Goal: Information Seeking & Learning: Understand process/instructions

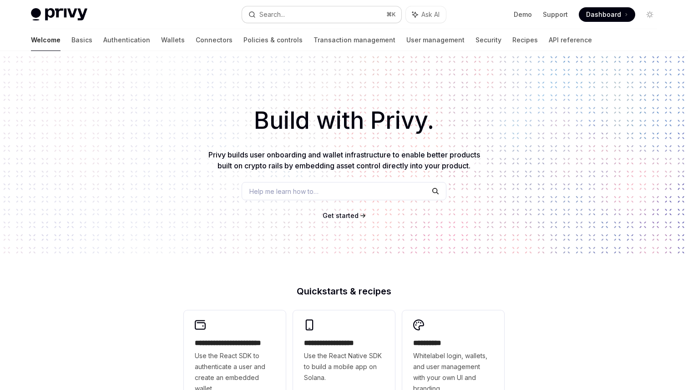
click at [307, 21] on button "Search... ⌘ K" at bounding box center [321, 14] width 159 height 16
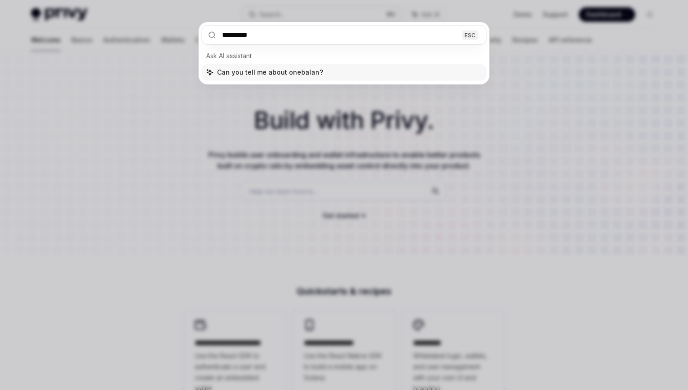
type input "**********"
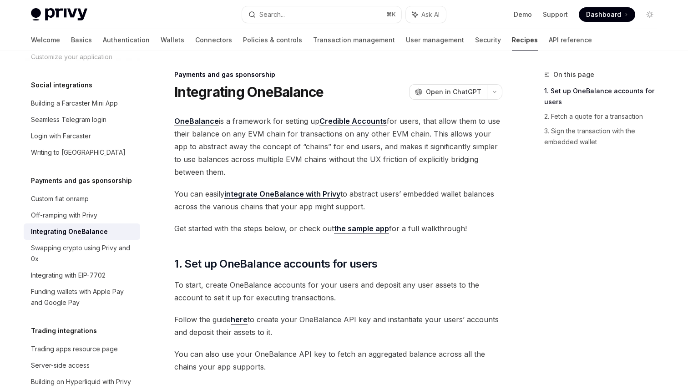
click at [348, 118] on link "Credible Accounts" at bounding box center [353, 122] width 67 height 10
click at [306, 20] on button "Search... ⌘ K" at bounding box center [321, 14] width 159 height 16
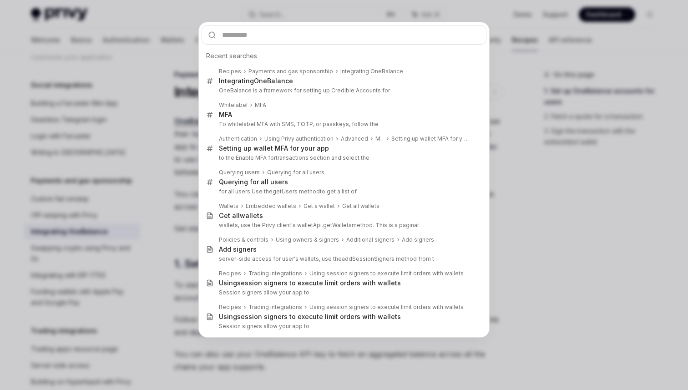
click at [110, 245] on div "Recent searches Recipes Payments and gas sponsorship Integrating OneBalance Int…" at bounding box center [344, 195] width 688 height 390
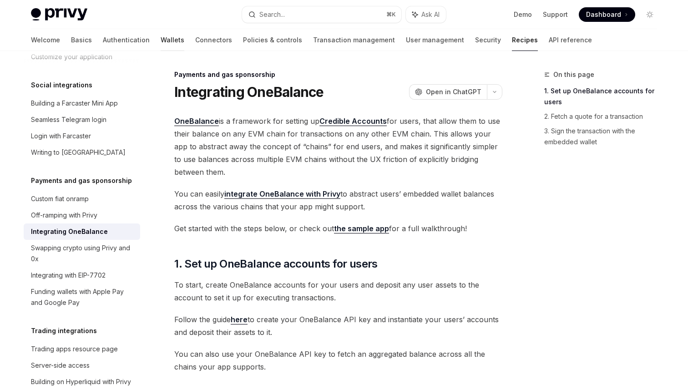
click at [161, 39] on link "Wallets" at bounding box center [173, 40] width 24 height 22
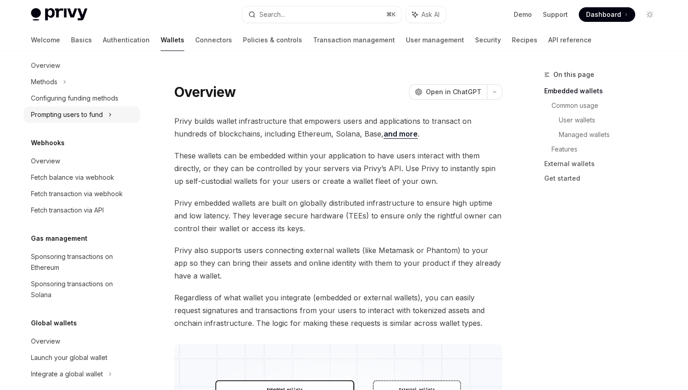
scroll to position [387, 0]
click at [76, 274] on link "Sponsoring transactions on Ethereum" at bounding box center [82, 261] width 117 height 27
type textarea "*"
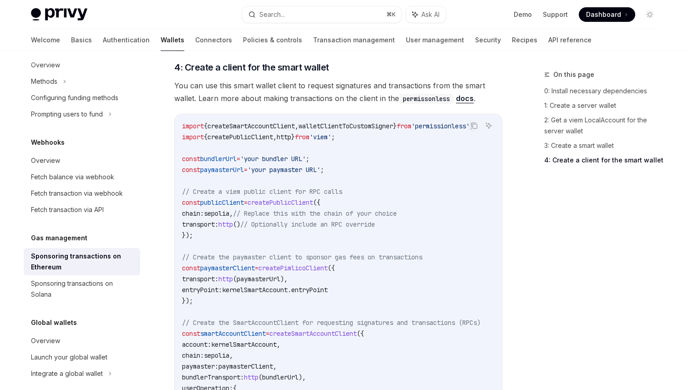
scroll to position [1073, 0]
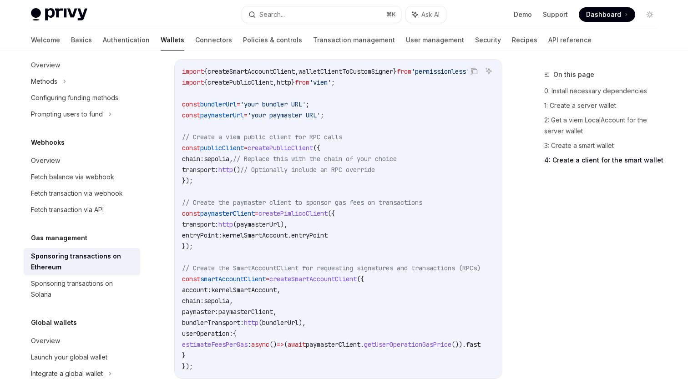
click at [321, 275] on span "createSmartAccountClient" at bounding box center [313, 279] width 87 height 8
click at [421, 273] on code "import { createSmartAccountClient , walletClientToCustomSigner } from 'permissi…" at bounding box center [342, 219] width 321 height 306
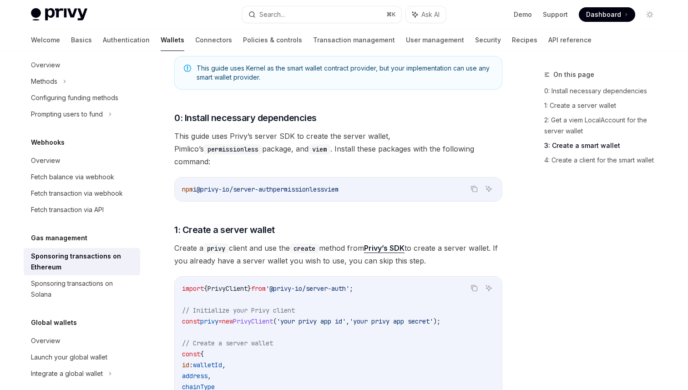
scroll to position [0, 0]
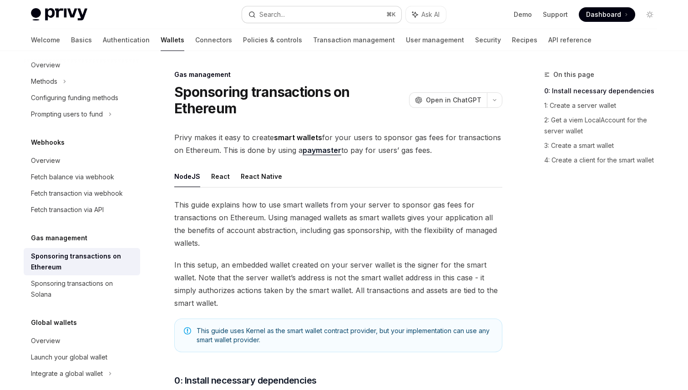
click at [306, 11] on button "Search... ⌘ K" at bounding box center [321, 14] width 159 height 16
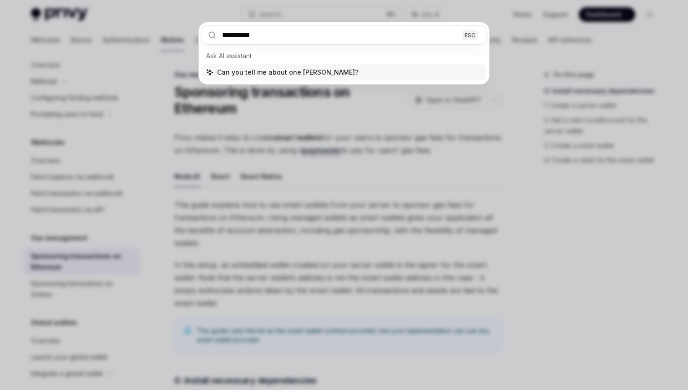
type input "**********"
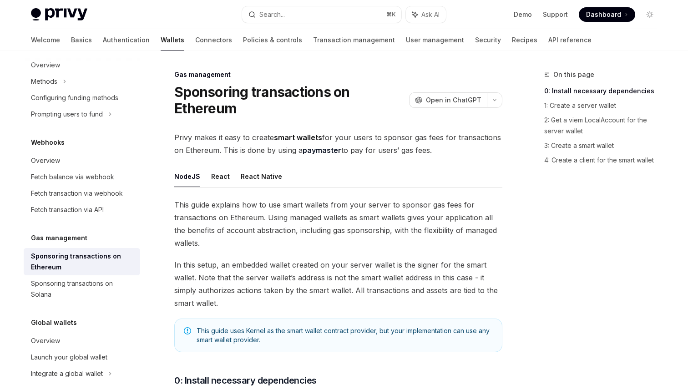
type textarea "*"
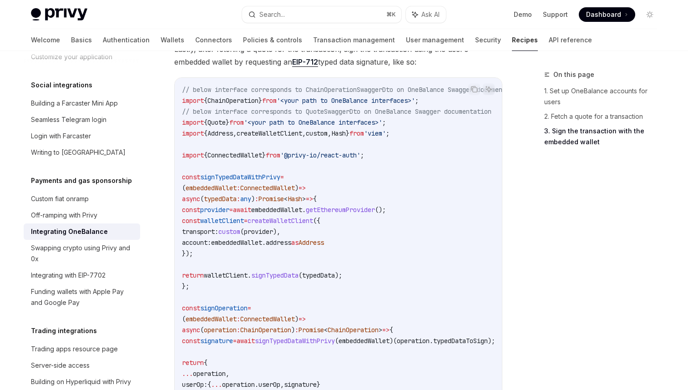
scroll to position [481, 0]
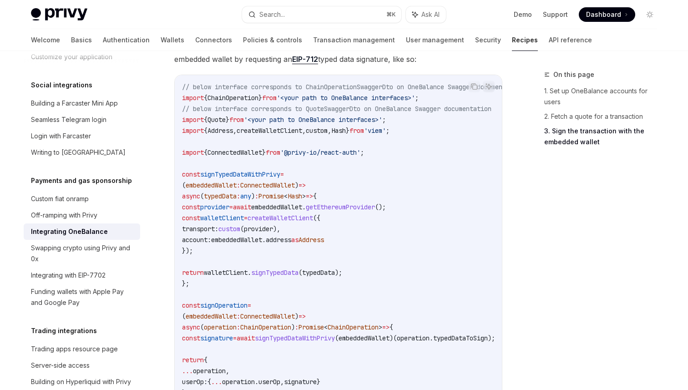
click at [229, 97] on span "ChainOperation" at bounding box center [233, 98] width 51 height 8
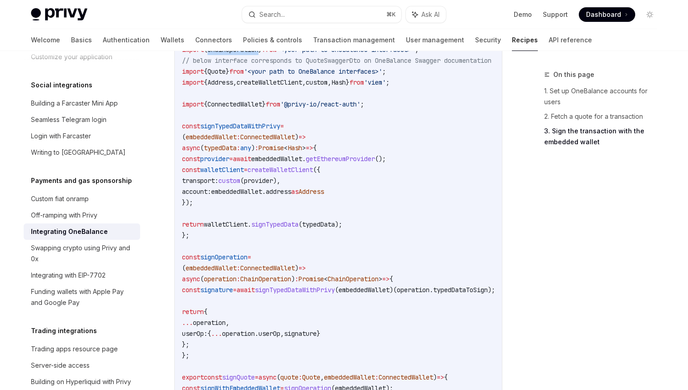
copy span "ChainOperation"
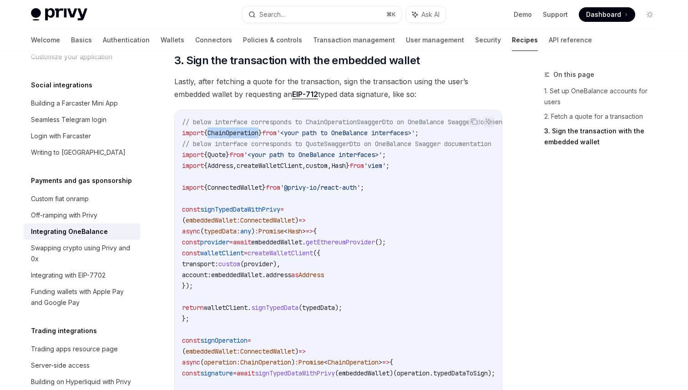
scroll to position [445, 0]
click at [239, 134] on span "ChainOperation" at bounding box center [233, 133] width 51 height 8
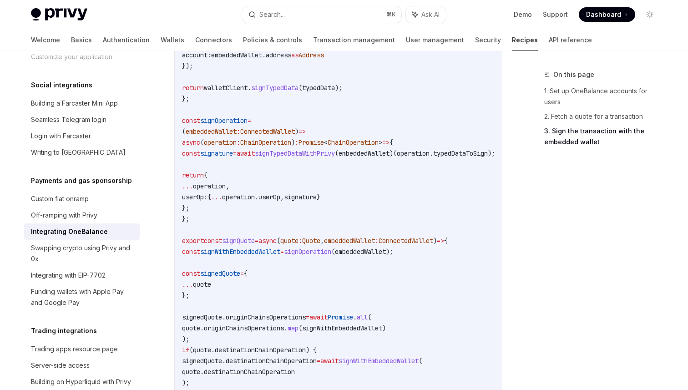
scroll to position [657, 0]
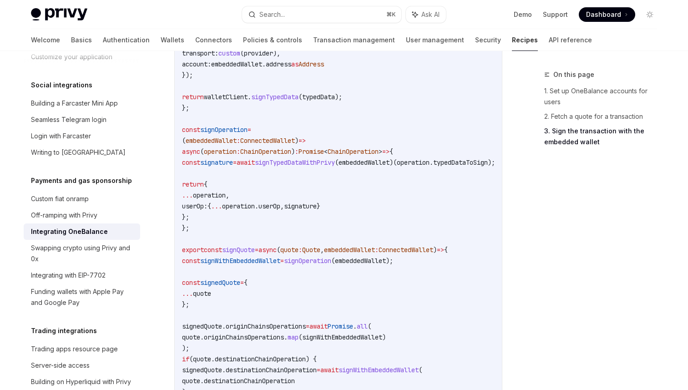
click at [223, 128] on span "signOperation" at bounding box center [223, 130] width 47 height 8
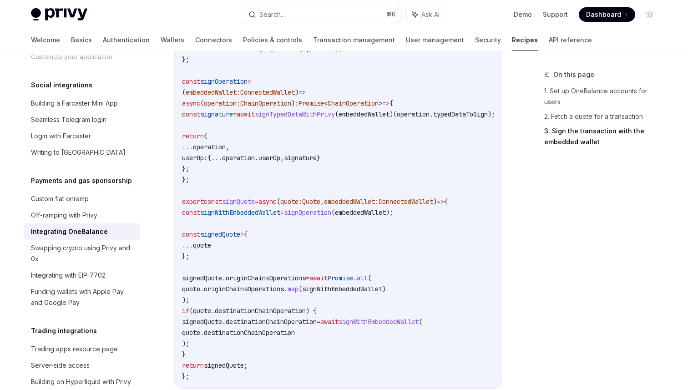
scroll to position [707, 0]
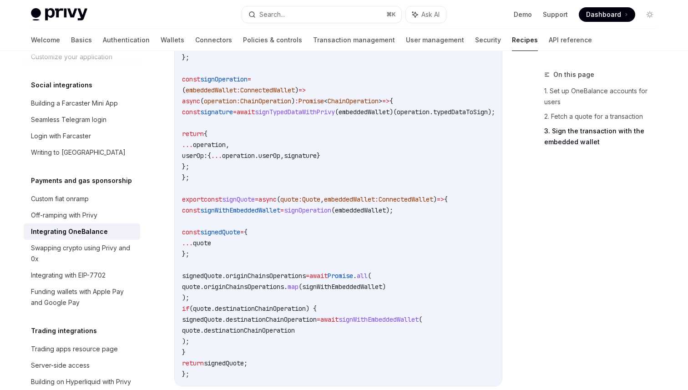
copy span "signOperation"
click at [325, 209] on span "signOperation" at bounding box center [307, 210] width 47 height 8
click at [331, 210] on span "signOperation" at bounding box center [307, 210] width 47 height 8
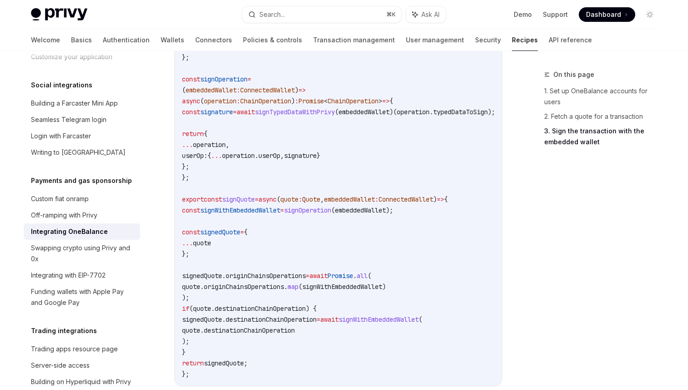
click at [331, 210] on span "signOperation" at bounding box center [307, 210] width 47 height 8
click at [254, 209] on span "signWithEmbeddedWallet" at bounding box center [240, 210] width 80 height 8
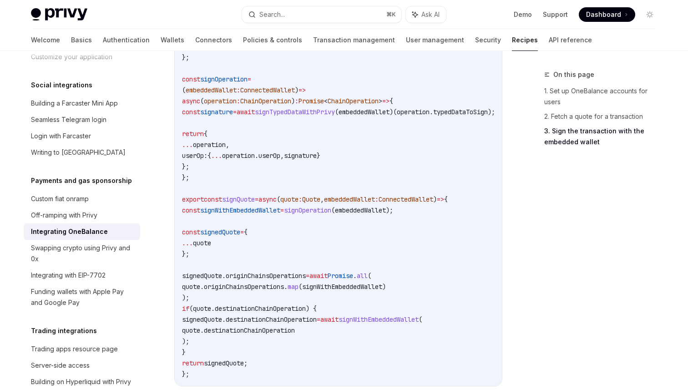
click at [254, 209] on span "signWithEmbeddedWallet" at bounding box center [240, 210] width 80 height 8
click at [230, 234] on span "signedQuote" at bounding box center [220, 232] width 40 height 8
drag, startPoint x: 200, startPoint y: 254, endPoint x: 186, endPoint y: 232, distance: 26.0
click at [186, 232] on code "// below interface corresponds to ChainOperationSwaggerDto on OneBalance Swagge…" at bounding box center [364, 117] width 364 height 525
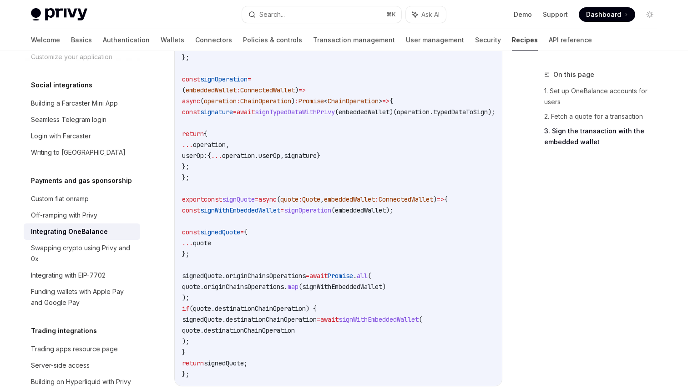
click at [215, 257] on code "// below interface corresponds to ChainOperationSwaggerDto on OneBalance Swagge…" at bounding box center [364, 117] width 364 height 525
click at [223, 232] on span "signedQuote" at bounding box center [220, 232] width 40 height 8
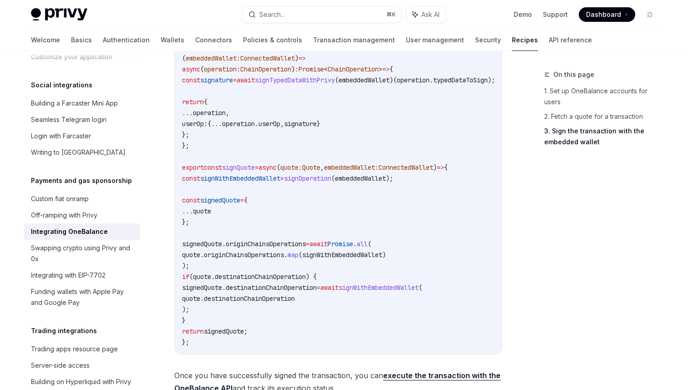
scroll to position [740, 0]
click at [220, 245] on span "signedQuote" at bounding box center [202, 243] width 40 height 8
click at [281, 241] on span "originChainsOperations" at bounding box center [266, 243] width 80 height 8
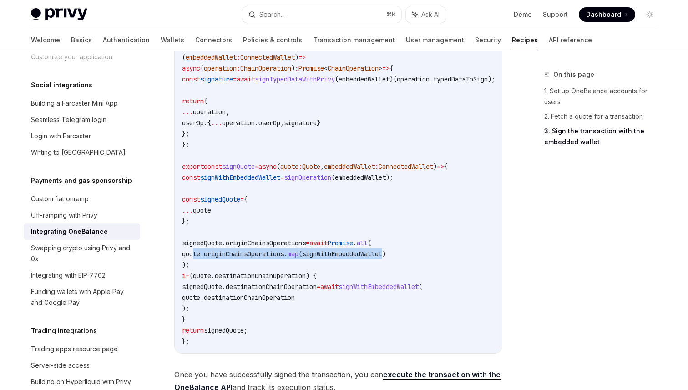
drag, startPoint x: 194, startPoint y: 255, endPoint x: 410, endPoint y: 254, distance: 215.8
click at [386, 255] on span "quote . originChainsOperations . map ( signWithEmbeddedWallet )" at bounding box center [284, 254] width 204 height 8
click at [224, 265] on code "// below interface corresponds to ChainOperationSwaggerDto on OneBalance Swagge…" at bounding box center [364, 84] width 364 height 525
click at [277, 244] on span "originChainsOperations" at bounding box center [266, 243] width 80 height 8
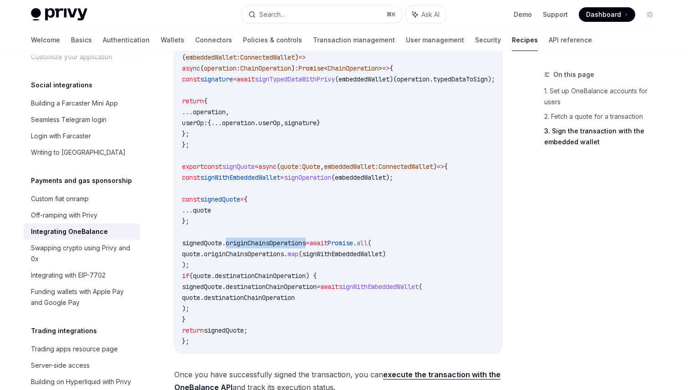
drag, startPoint x: 189, startPoint y: 279, endPoint x: 211, endPoint y: 317, distance: 43.9
click at [211, 317] on code "// below interface corresponds to ChainOperationSwaggerDto on OneBalance Swagge…" at bounding box center [364, 84] width 364 height 525
click at [210, 317] on code "// below interface corresponds to ChainOperationSwaggerDto on OneBalance Swagge…" at bounding box center [364, 84] width 364 height 525
click at [273, 17] on div "Search..." at bounding box center [272, 14] width 25 height 11
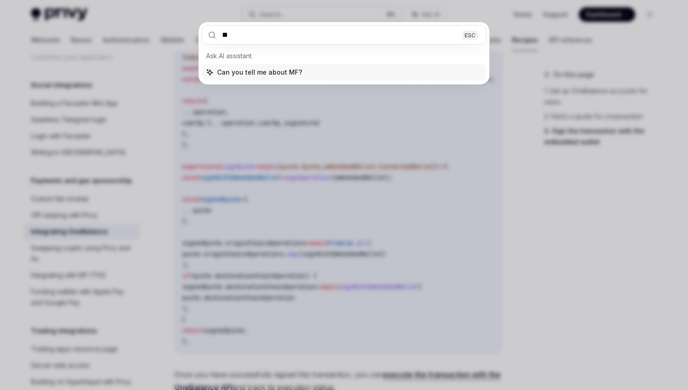
type input "***"
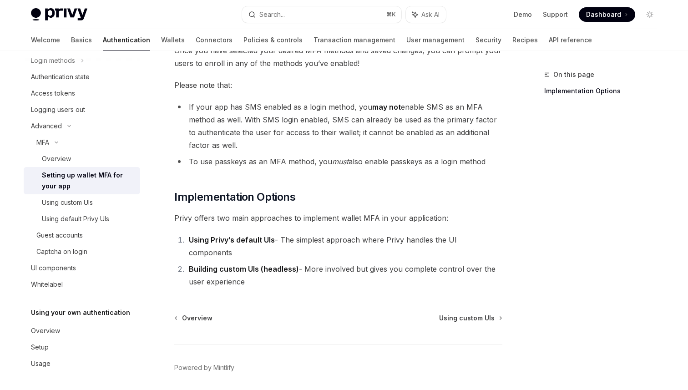
scroll to position [415, 0]
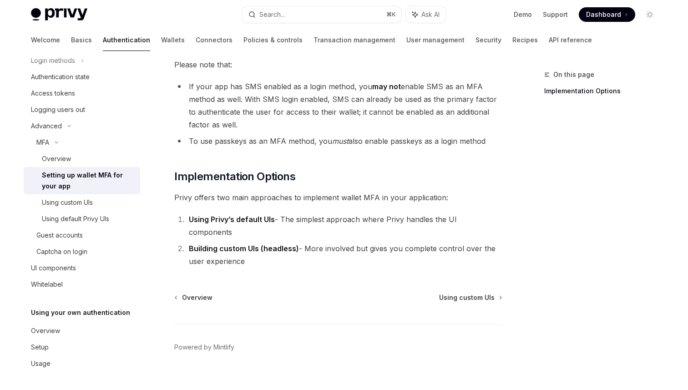
click at [324, 65] on span "Please note that:" at bounding box center [338, 64] width 328 height 13
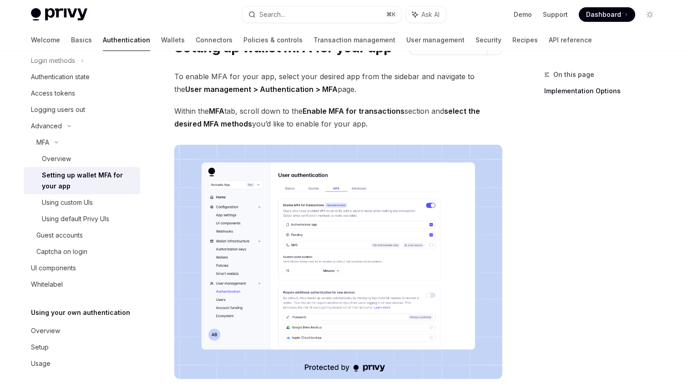
scroll to position [0, 0]
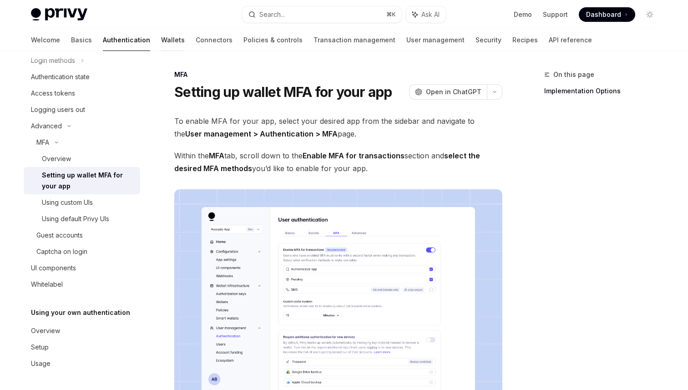
click at [161, 47] on link "Wallets" at bounding box center [173, 40] width 24 height 22
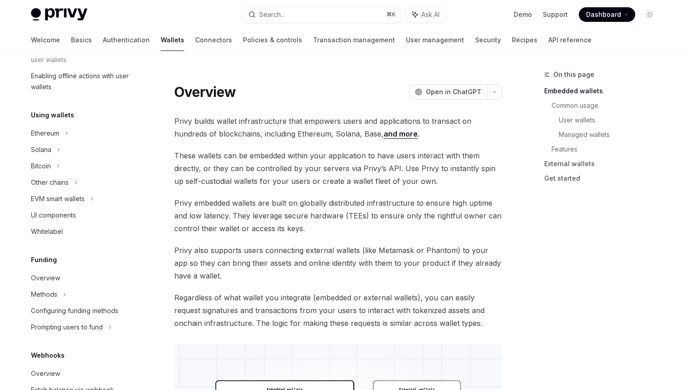
scroll to position [398, 0]
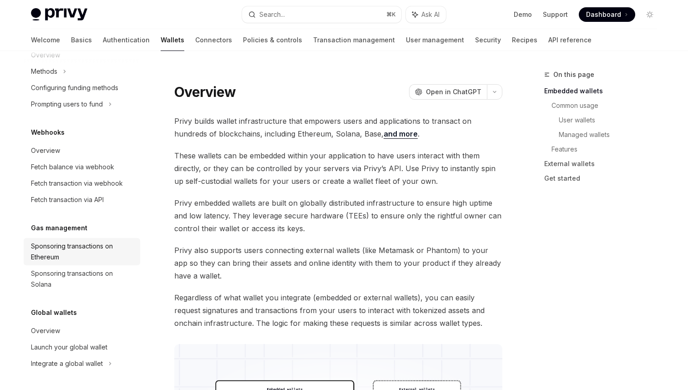
click at [80, 256] on div "Sponsoring transactions on Ethereum" at bounding box center [83, 252] width 104 height 22
type textarea "*"
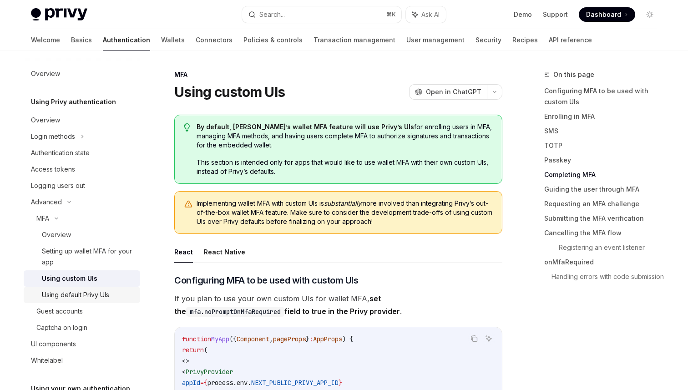
scroll to position [2113, 0]
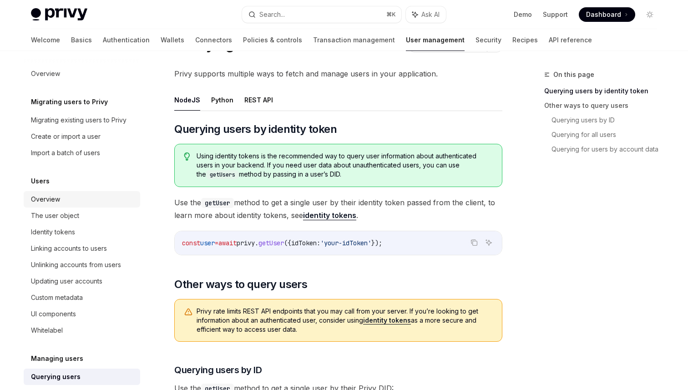
scroll to position [111, 0]
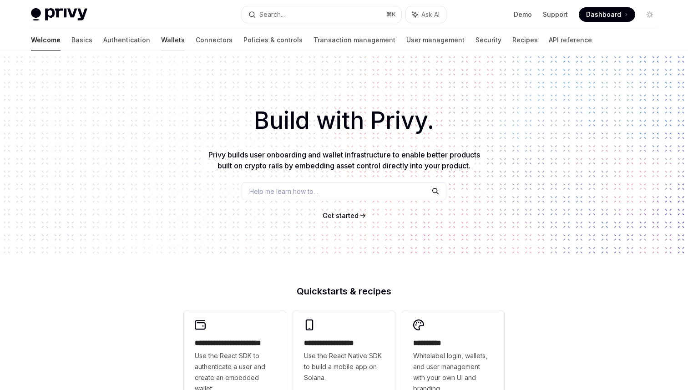
click at [161, 46] on link "Wallets" at bounding box center [173, 40] width 24 height 22
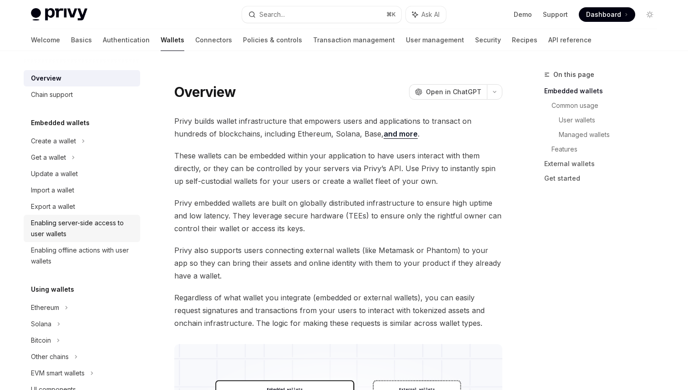
scroll to position [398, 0]
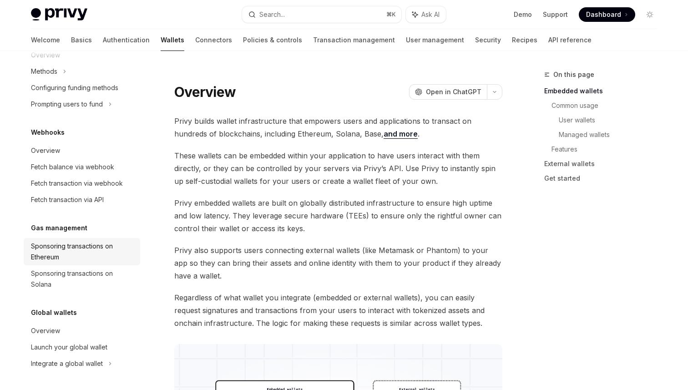
click at [72, 255] on div "Sponsoring transactions on Ethereum" at bounding box center [83, 252] width 104 height 22
type textarea "*"
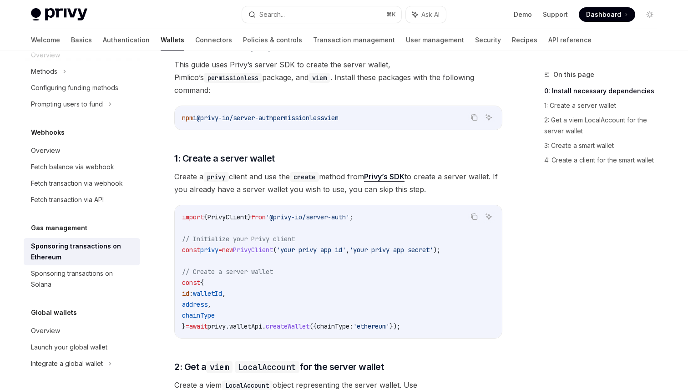
scroll to position [311, 0]
